Goal: Task Accomplishment & Management: Use online tool/utility

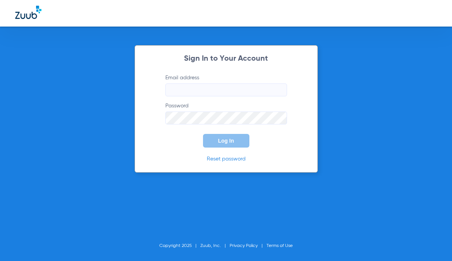
type input "[EMAIL_ADDRESS][DOMAIN_NAME]"
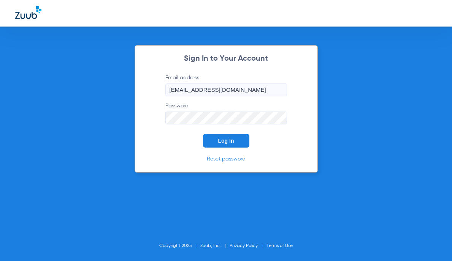
click at [226, 144] on span "Log In" at bounding box center [226, 141] width 16 height 6
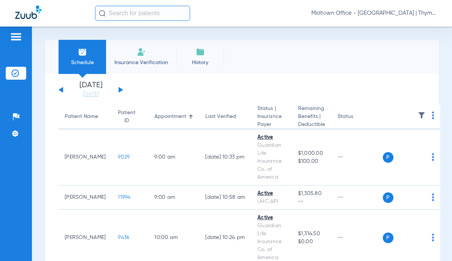
click at [127, 17] on input "text" at bounding box center [142, 13] width 95 height 15
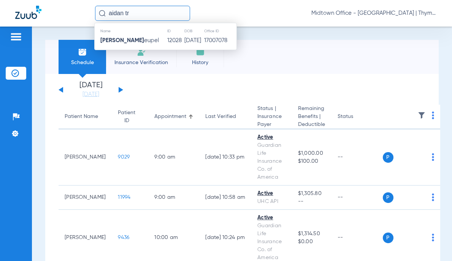
type input "aidan tr"
click at [133, 43] on span "[PERSON_NAME]" at bounding box center [129, 41] width 59 height 6
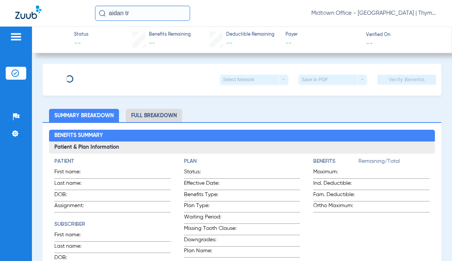
type input "[PERSON_NAME]"
type input "Treupel"
type input "[DATE]"
type input "U92611229"
type input "3338621"
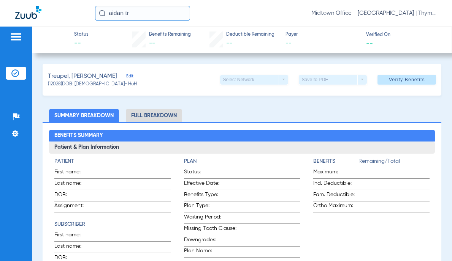
click at [126, 76] on span "Edit" at bounding box center [129, 77] width 7 height 7
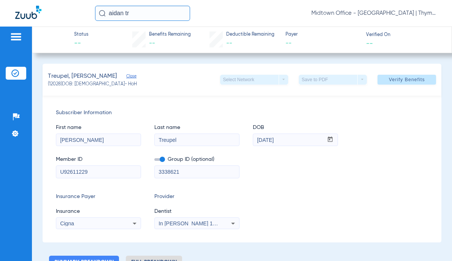
scroll to position [38, 0]
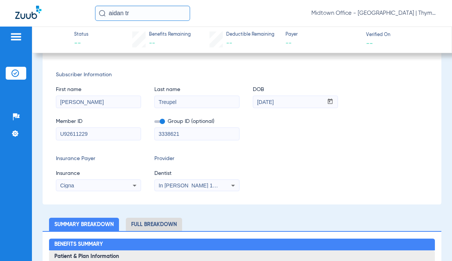
click at [228, 220] on ul "Summary Breakdown Full Breakdown" at bounding box center [242, 224] width 399 height 13
click at [233, 224] on ul "Summary Breakdown Full Breakdown" at bounding box center [242, 224] width 399 height 13
click at [309, 221] on ul "Summary Breakdown Full Breakdown" at bounding box center [242, 224] width 399 height 13
click at [231, 223] on ul "Summary Breakdown Full Breakdown" at bounding box center [242, 224] width 399 height 13
click at [228, 184] on icon at bounding box center [232, 185] width 9 height 9
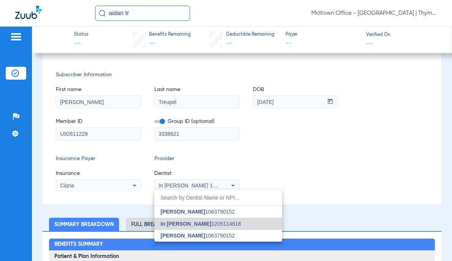
click at [192, 234] on span "[PERSON_NAME]" at bounding box center [182, 236] width 44 height 6
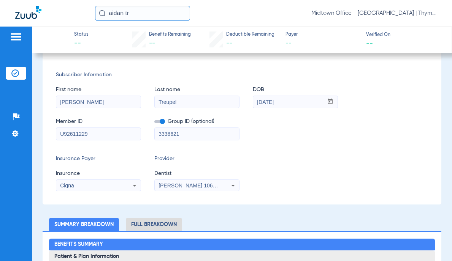
scroll to position [0, 0]
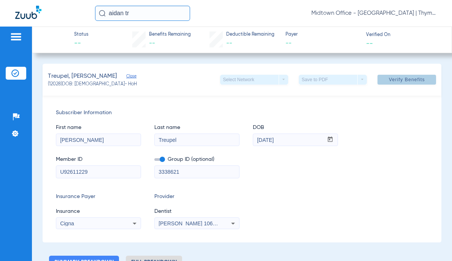
drag, startPoint x: 390, startPoint y: 79, endPoint x: 296, endPoint y: 111, distance: 99.1
click at [390, 79] on span "Verify Benefits" at bounding box center [407, 80] width 36 height 6
